Goal: Information Seeking & Learning: Learn about a topic

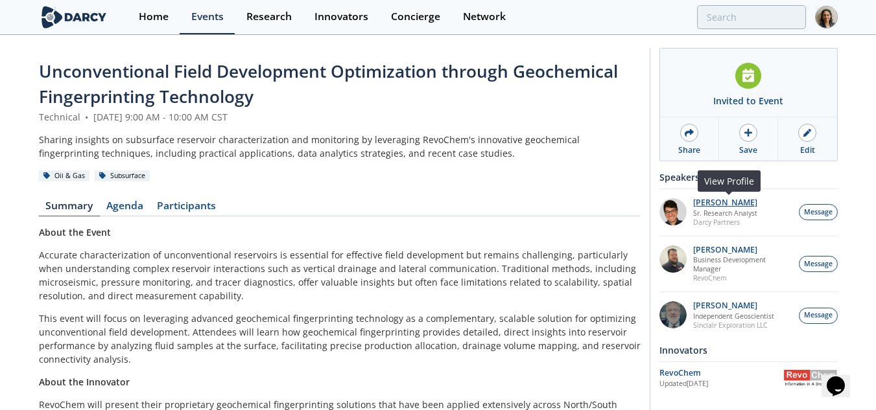
click at [725, 205] on p "Jonathan Garcez" at bounding box center [725, 202] width 64 height 9
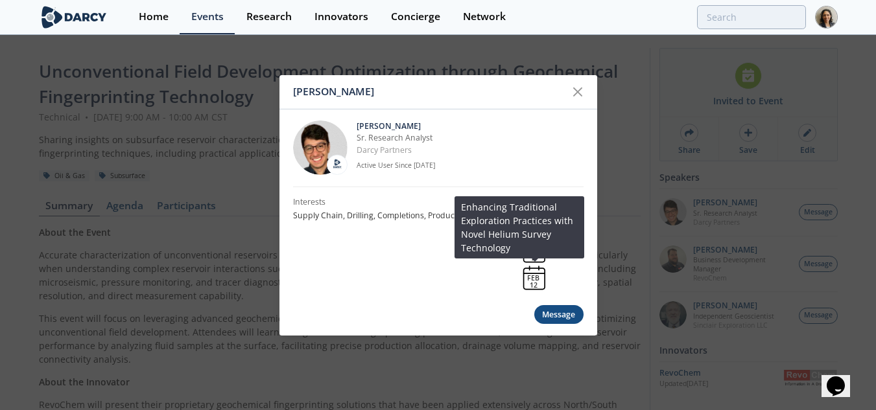
click at [539, 277] on div "FEB" at bounding box center [533, 278] width 12 height 7
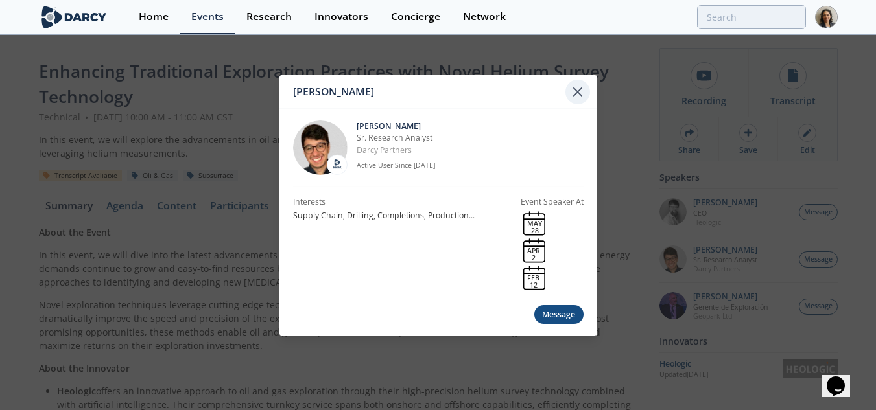
click at [578, 86] on icon at bounding box center [578, 92] width 16 height 16
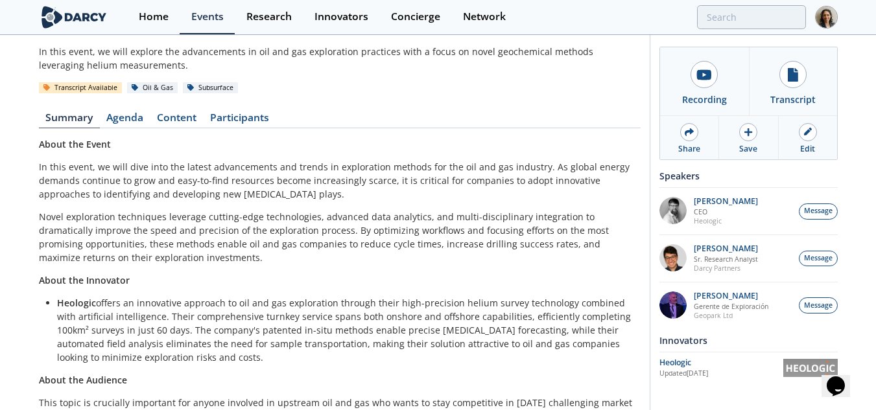
scroll to position [88, 0]
click at [176, 116] on link "Content" at bounding box center [176, 121] width 53 height 16
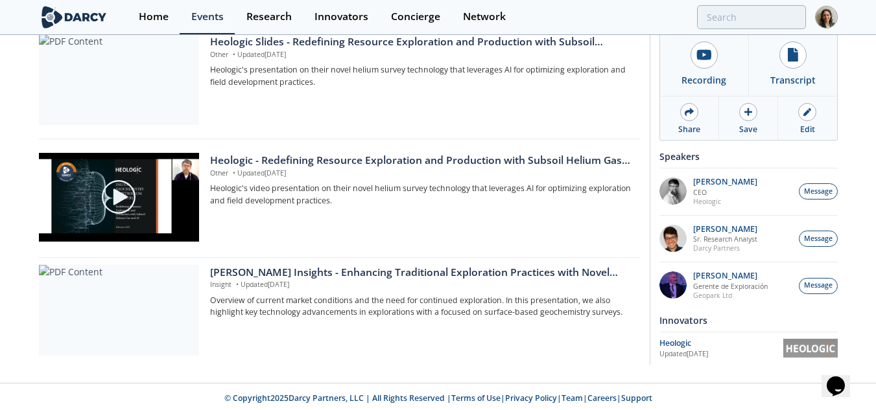
scroll to position [675, 0]
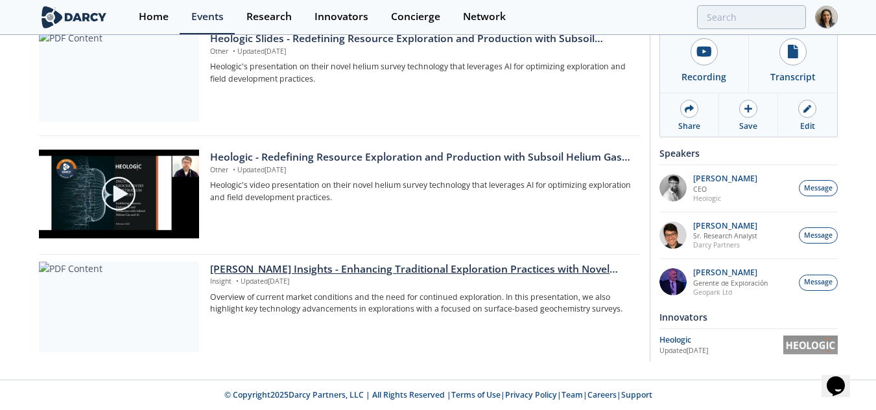
click at [331, 294] on p "Overview of current market conditions and the need for continued exploration. I…" at bounding box center [420, 304] width 421 height 24
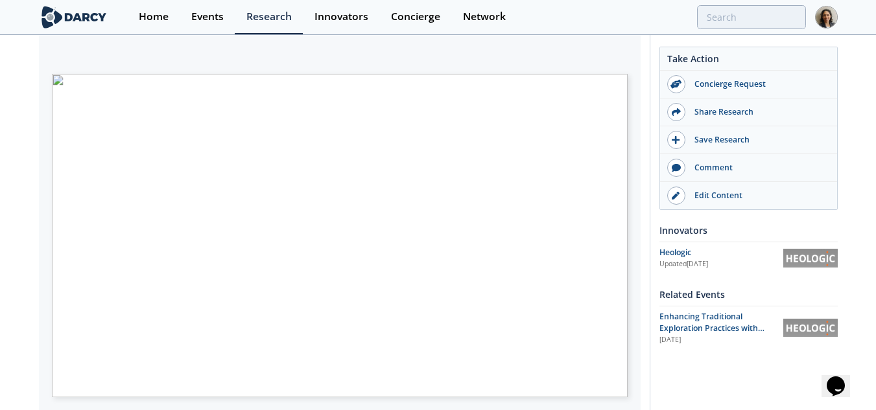
scroll to position [245, 0]
type input "2"
type input "3"
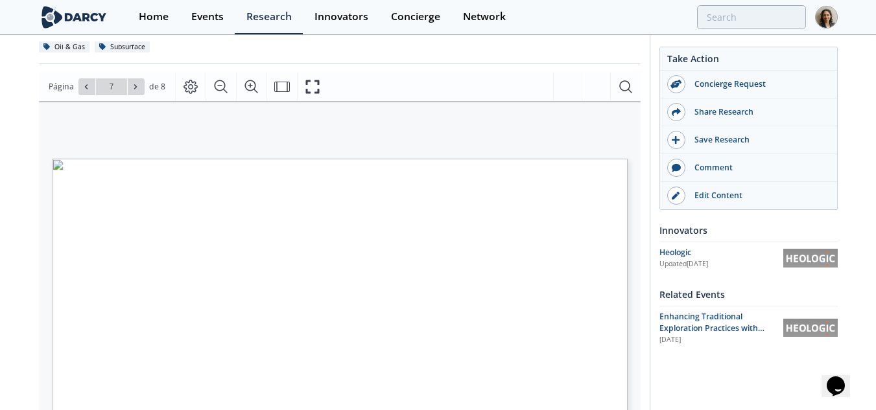
scroll to position [163, 0]
type input "8"
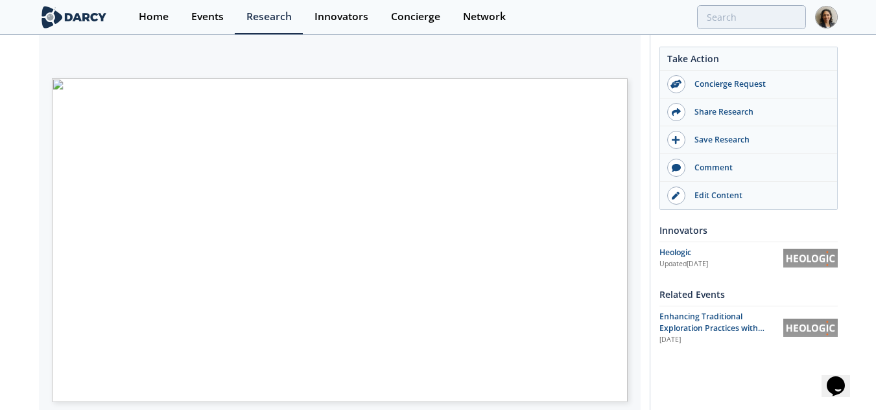
scroll to position [0, 0]
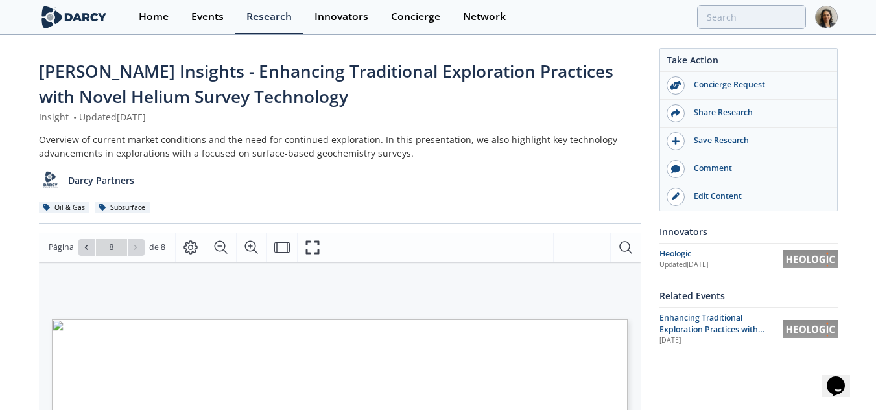
click at [830, 266] on img at bounding box center [810, 259] width 54 height 18
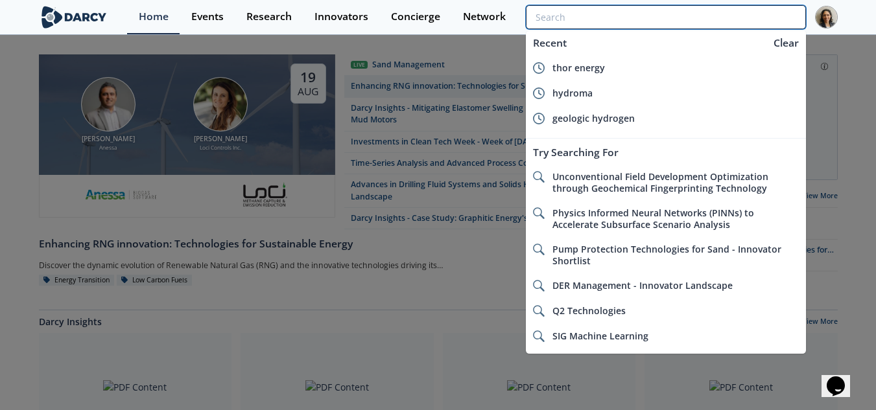
click at [736, 14] on input "search" at bounding box center [665, 17] width 279 height 24
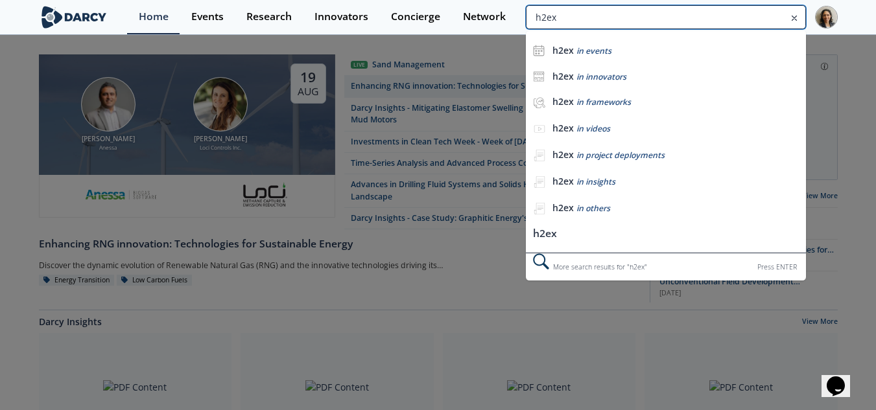
type input "h2ex"
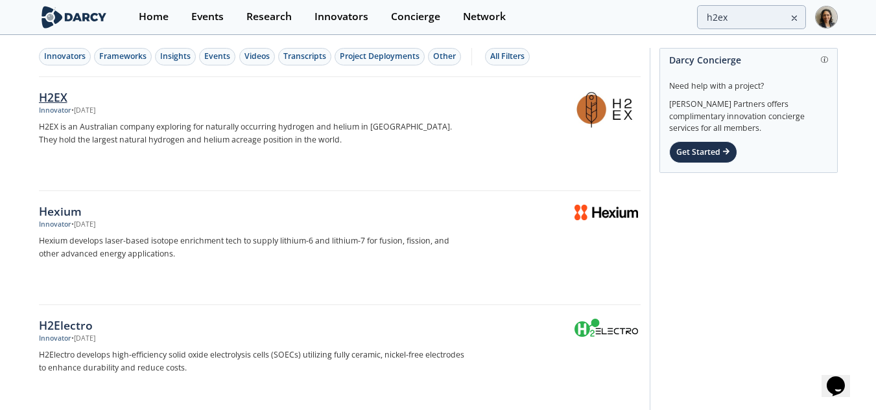
click at [331, 141] on p "H2EX is an Australian company exploring for naturally occurring hydrogen and he…" at bounding box center [253, 134] width 429 height 26
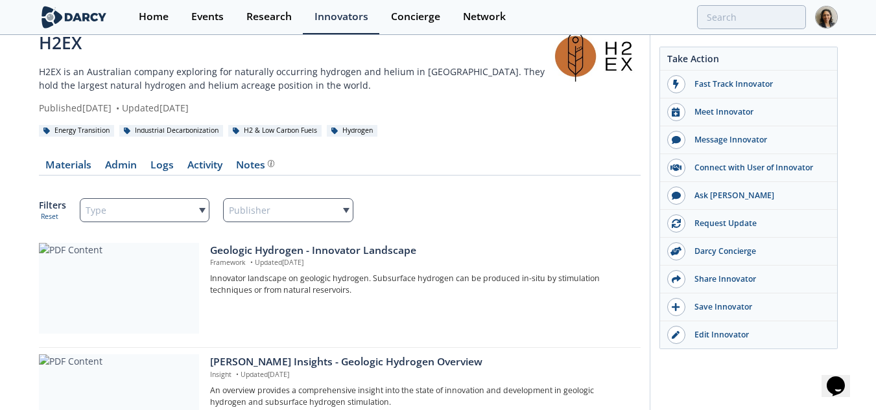
scroll to position [29, 0]
click at [131, 167] on link "Admin" at bounding box center [121, 167] width 45 height 16
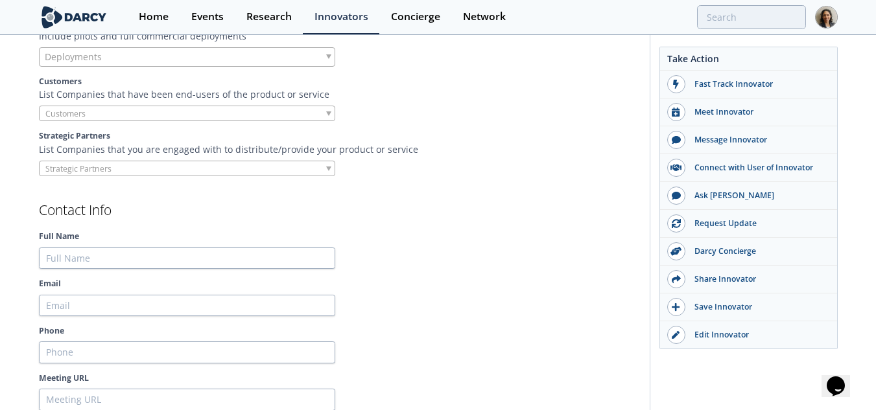
scroll to position [1076, 0]
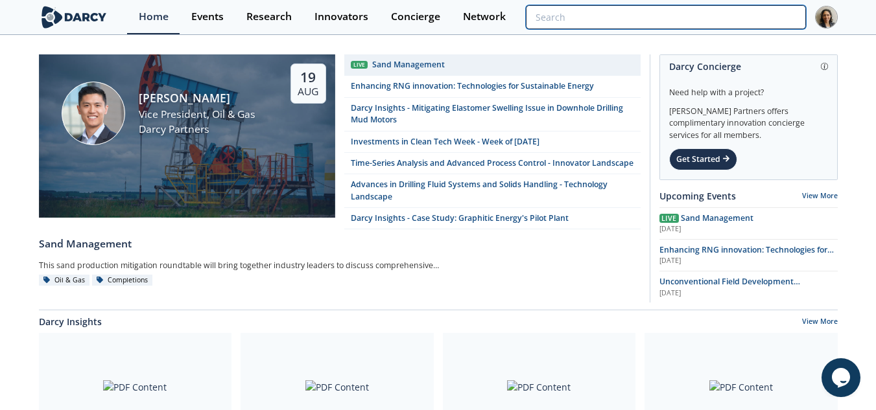
click at [742, 19] on input "search" at bounding box center [665, 17] width 279 height 24
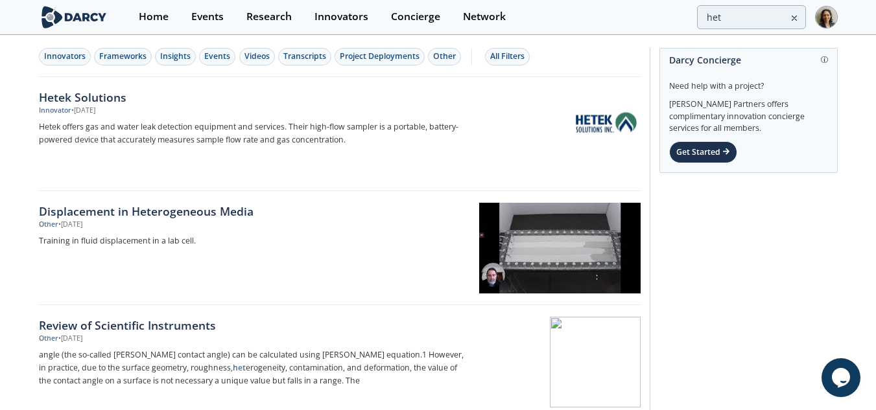
drag, startPoint x: 747, startPoint y: 3, endPoint x: 734, endPoint y: 18, distance: 19.8
click at [734, 18] on div "Home Events Research Innovators Concierge Network het" at bounding box center [482, 17] width 710 height 34
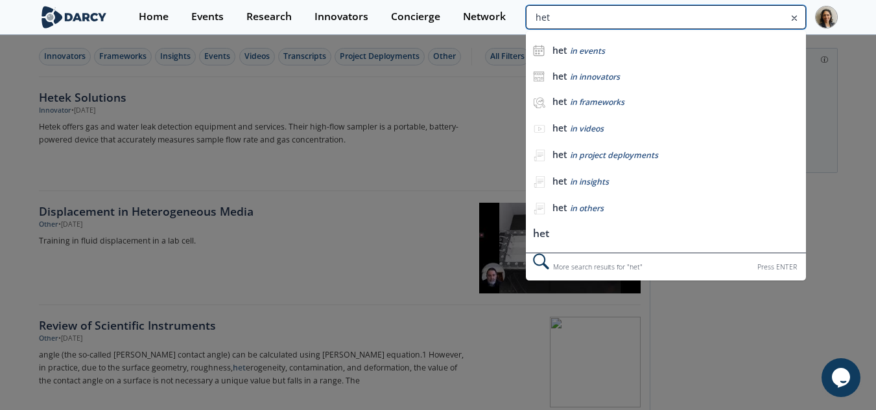
click at [734, 18] on input "het" at bounding box center [665, 17] width 279 height 24
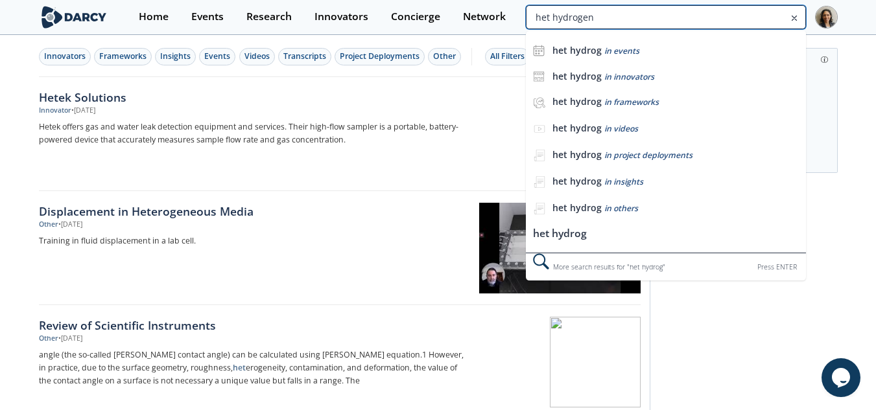
type input "het hydrogen"
